Goal: Task Accomplishment & Management: Use online tool/utility

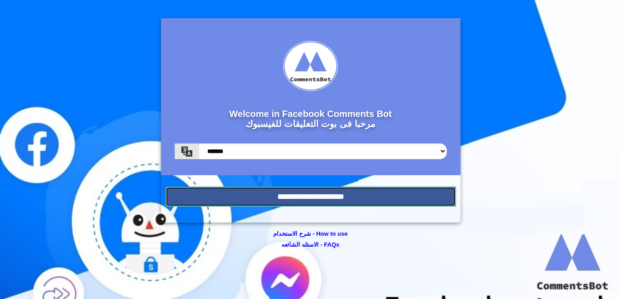
click at [298, 196] on input "**********" at bounding box center [311, 197] width 291 height 20
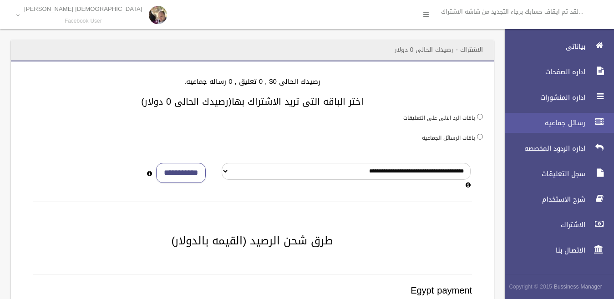
click at [568, 126] on span "رسائل جماعيه" at bounding box center [542, 122] width 91 height 9
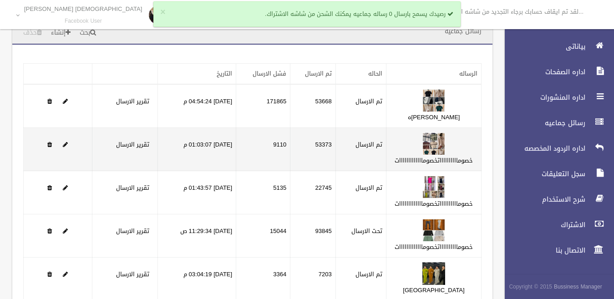
scroll to position [64, 0]
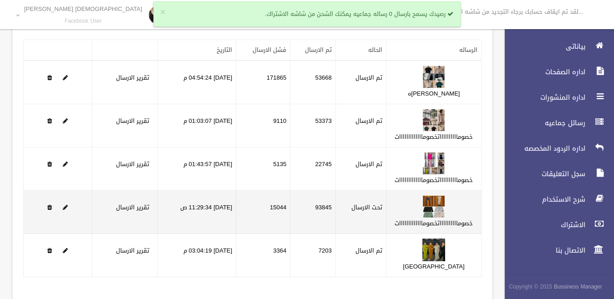
scroll to position [64, 0]
